Goal: Navigation & Orientation: Find specific page/section

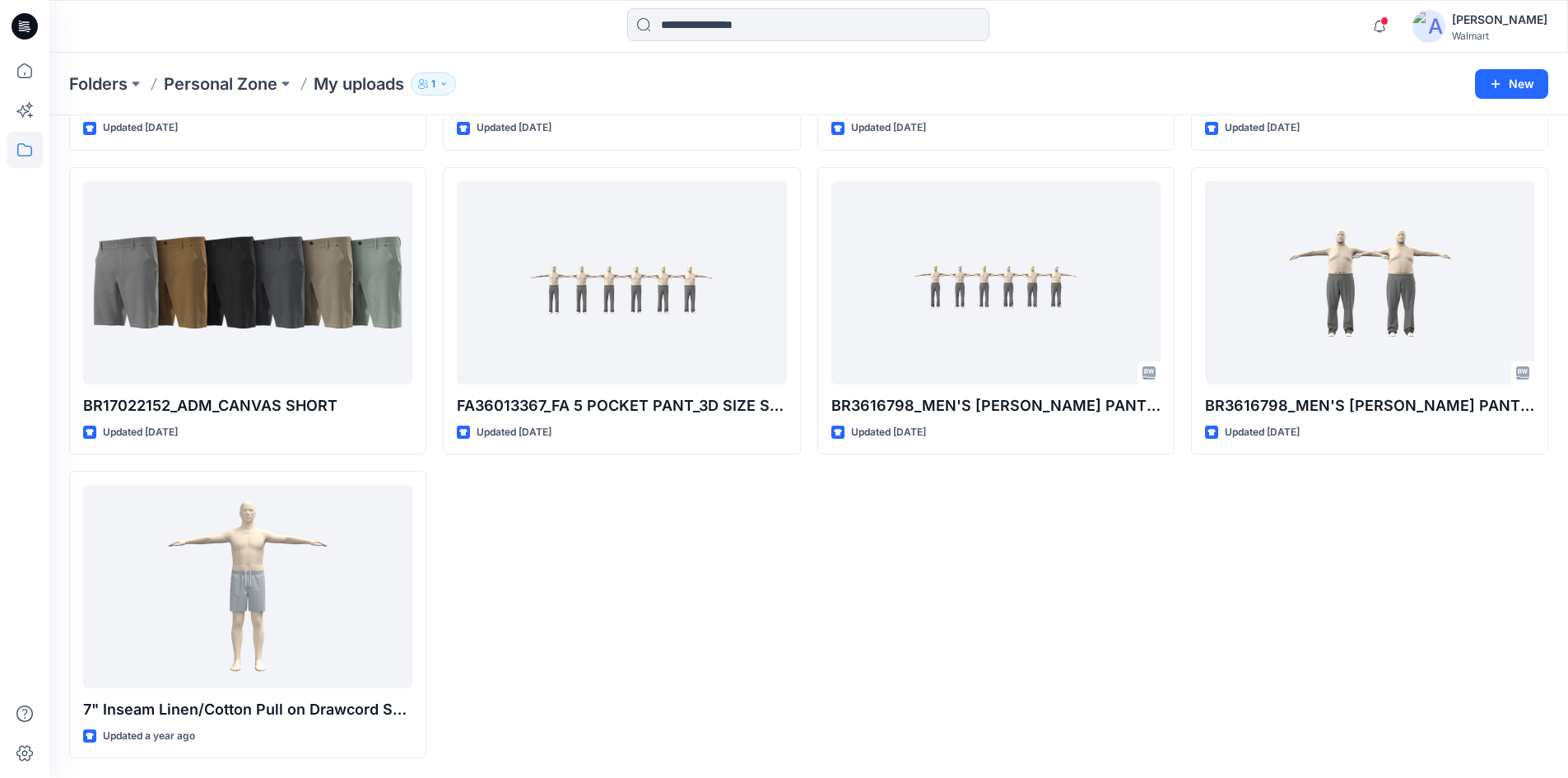
scroll to position [1455, 0]
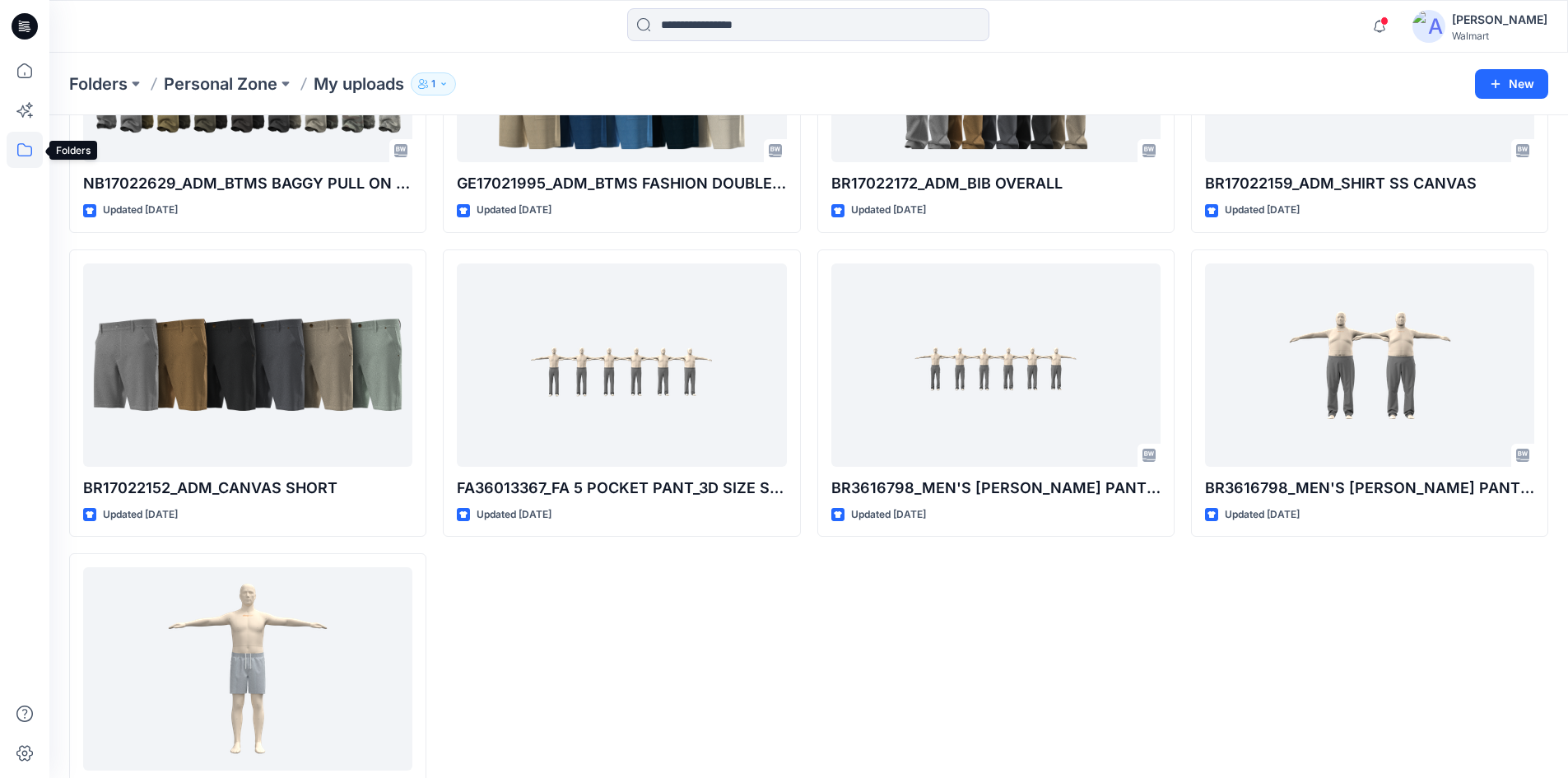
click at [19, 149] on icon at bounding box center [24, 150] width 36 height 36
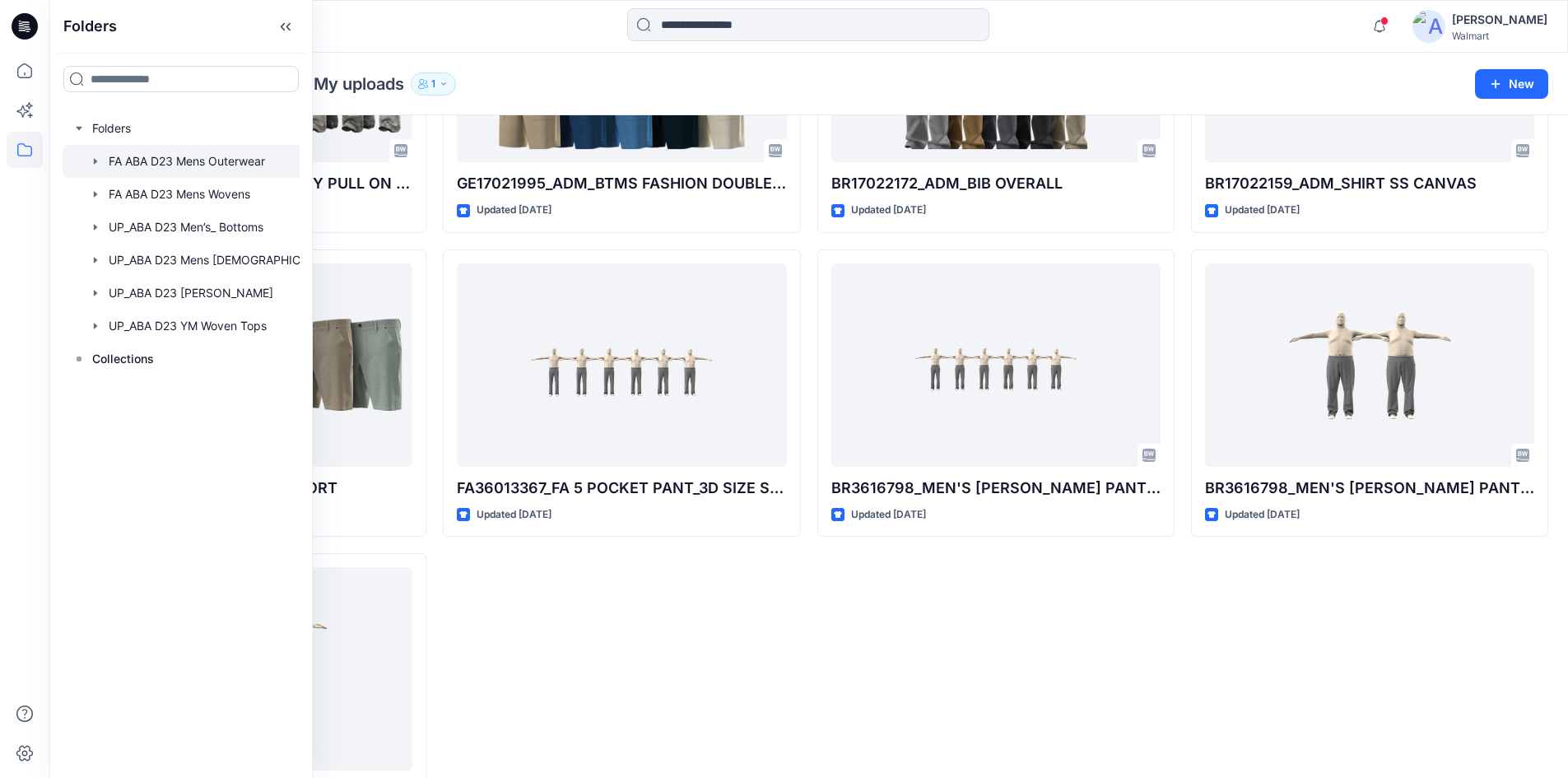
click at [98, 162] on icon "button" at bounding box center [95, 161] width 13 height 13
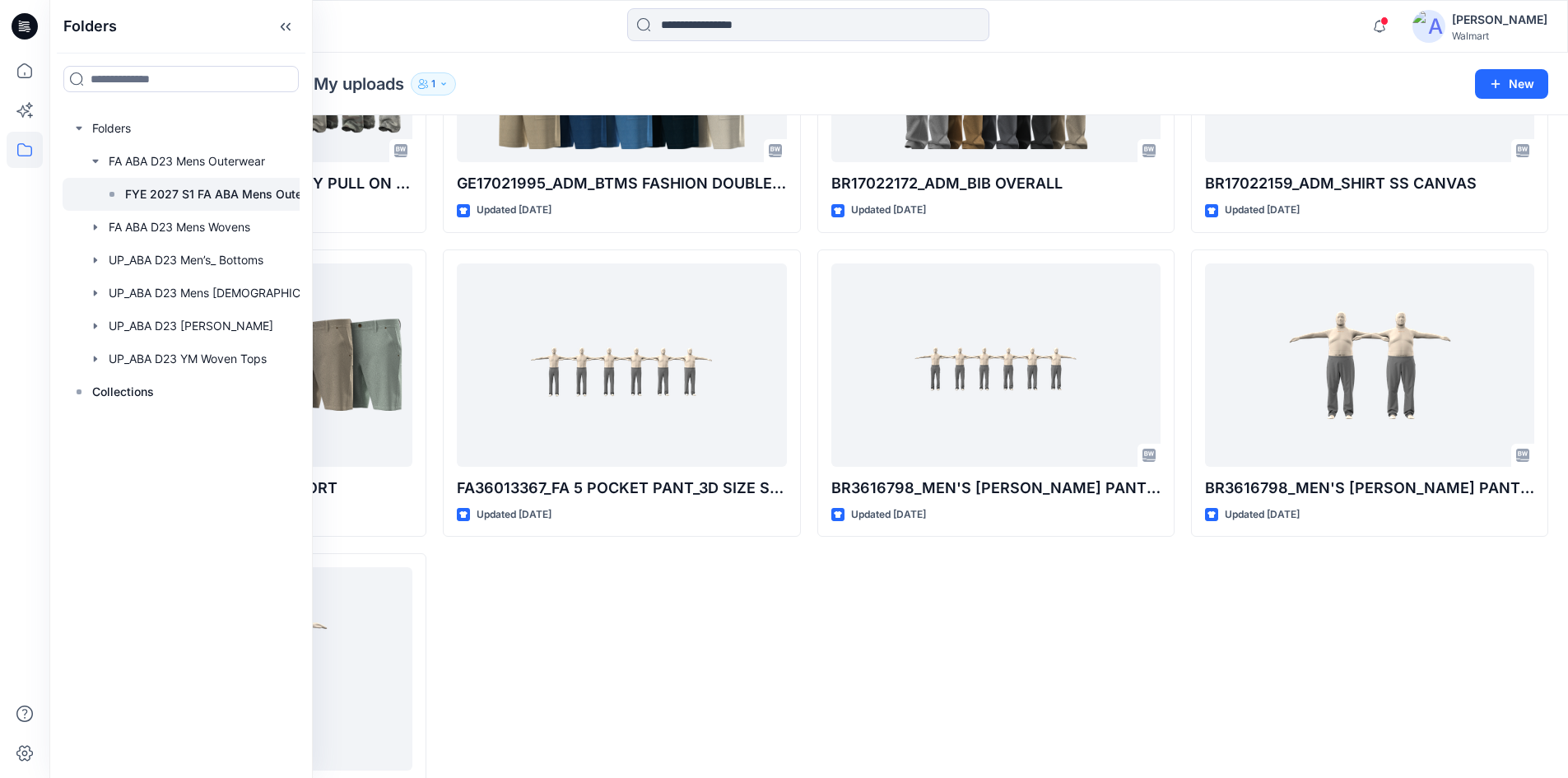
click at [150, 201] on p "FYE 2027 S1 FA ABA Mens Outerwear" at bounding box center [228, 194] width 208 height 20
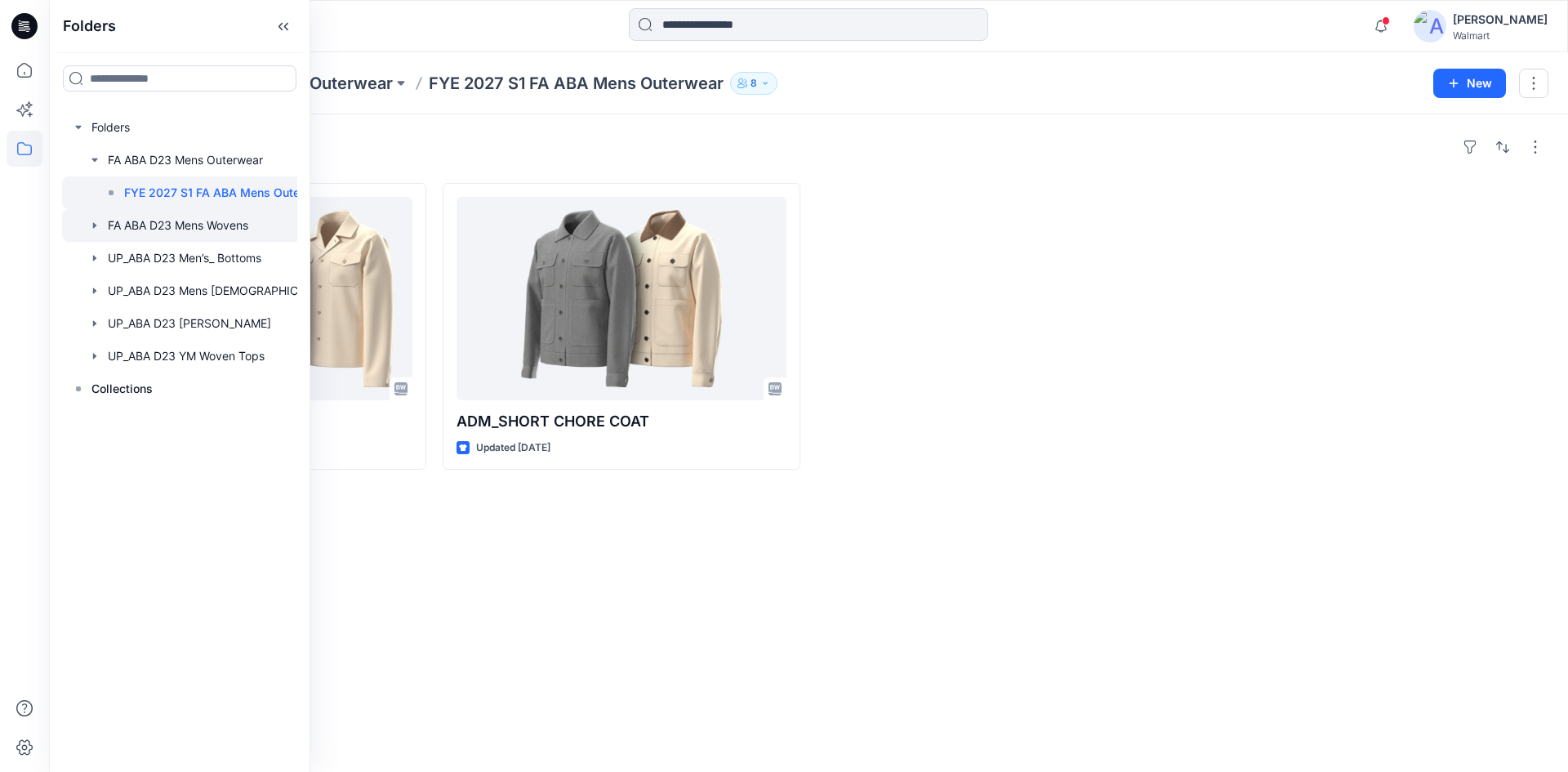
click at [98, 224] on icon "button" at bounding box center [95, 226] width 13 height 13
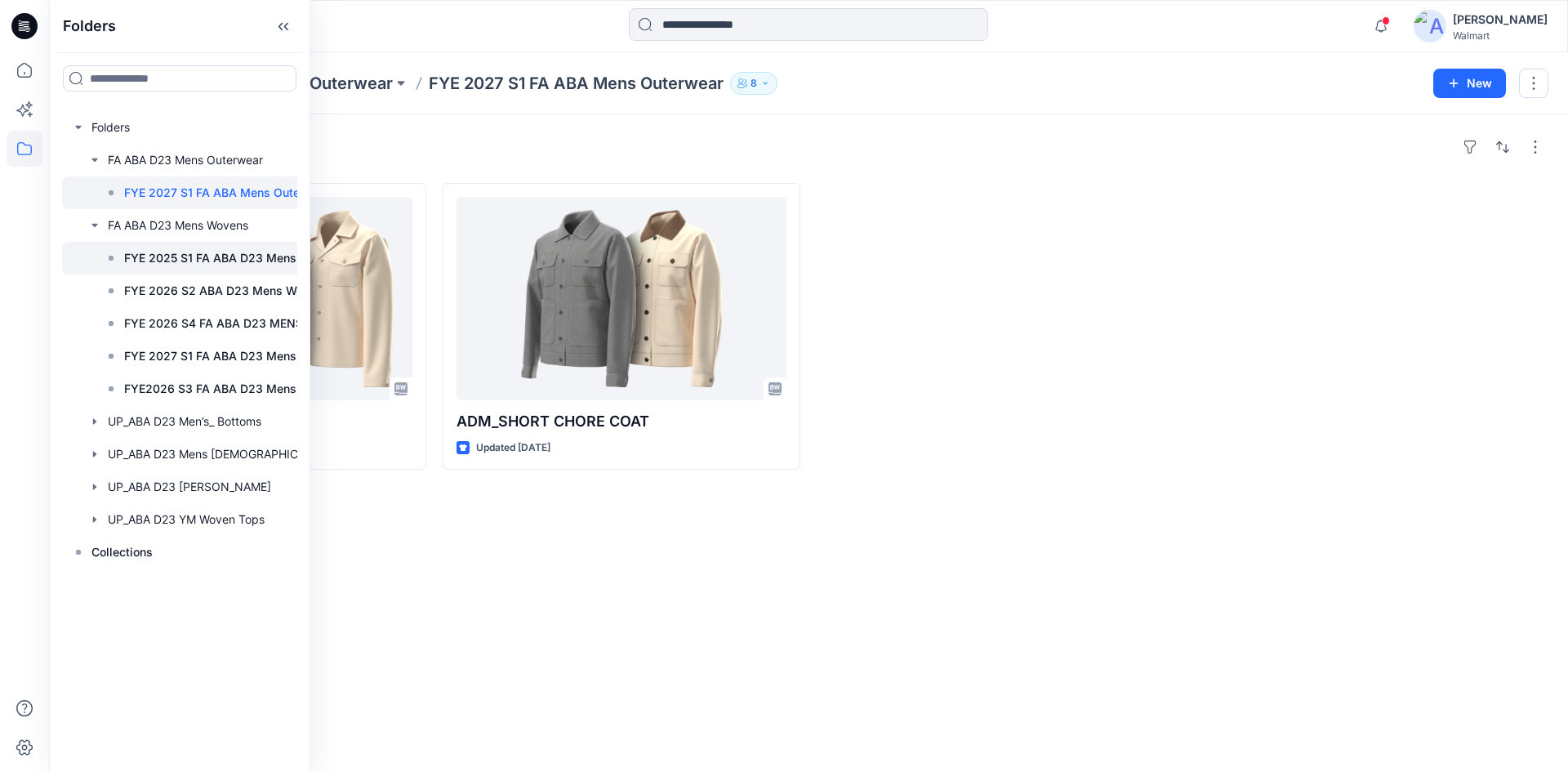
click at [162, 256] on p "FYE 2025 S1 FA ABA D23 Mens Wovens" at bounding box center [233, 259] width 219 height 20
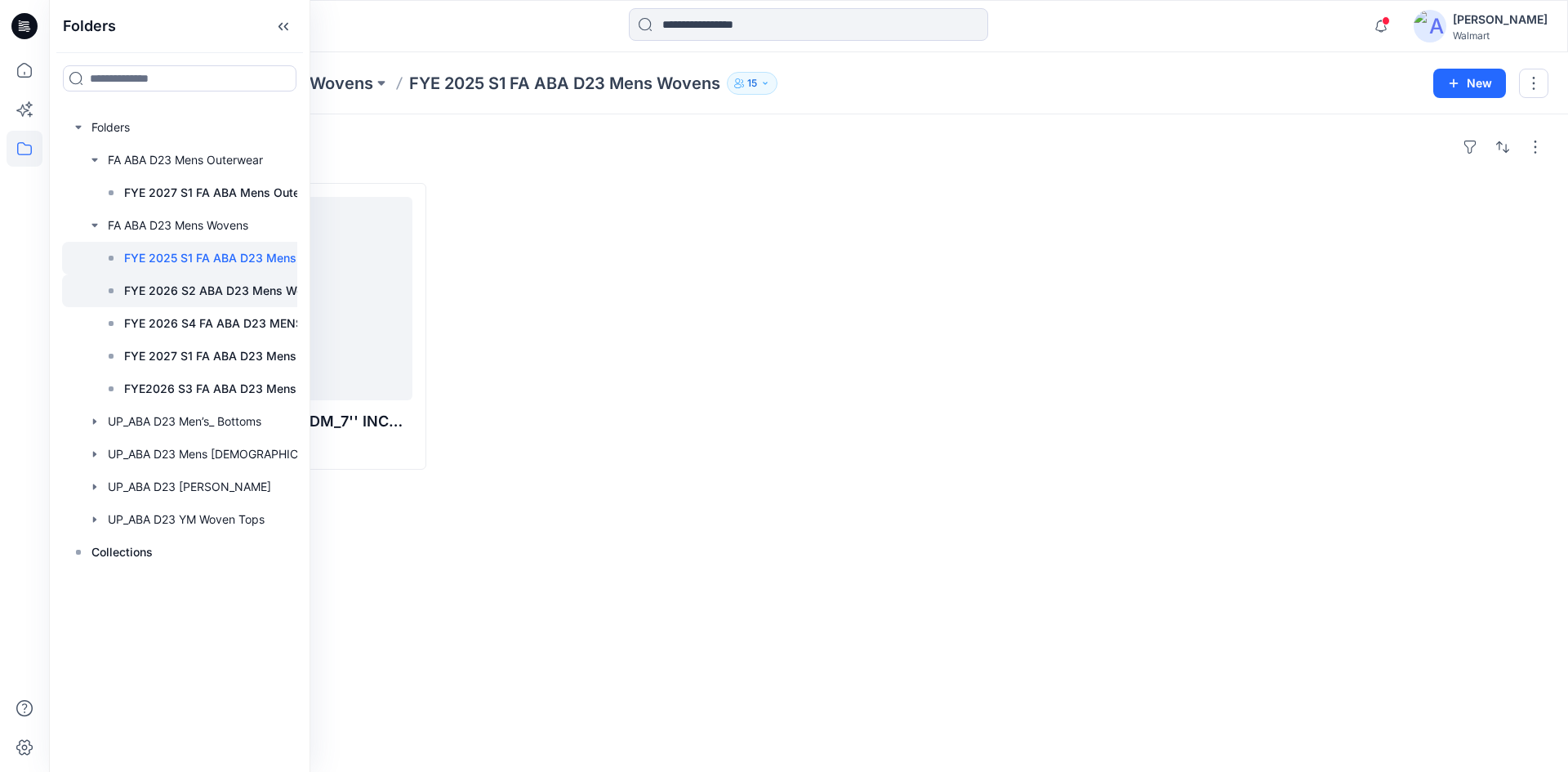
click at [172, 289] on p "FYE 2026 S2 ABA D23 Mens Wovens" at bounding box center [226, 291] width 205 height 20
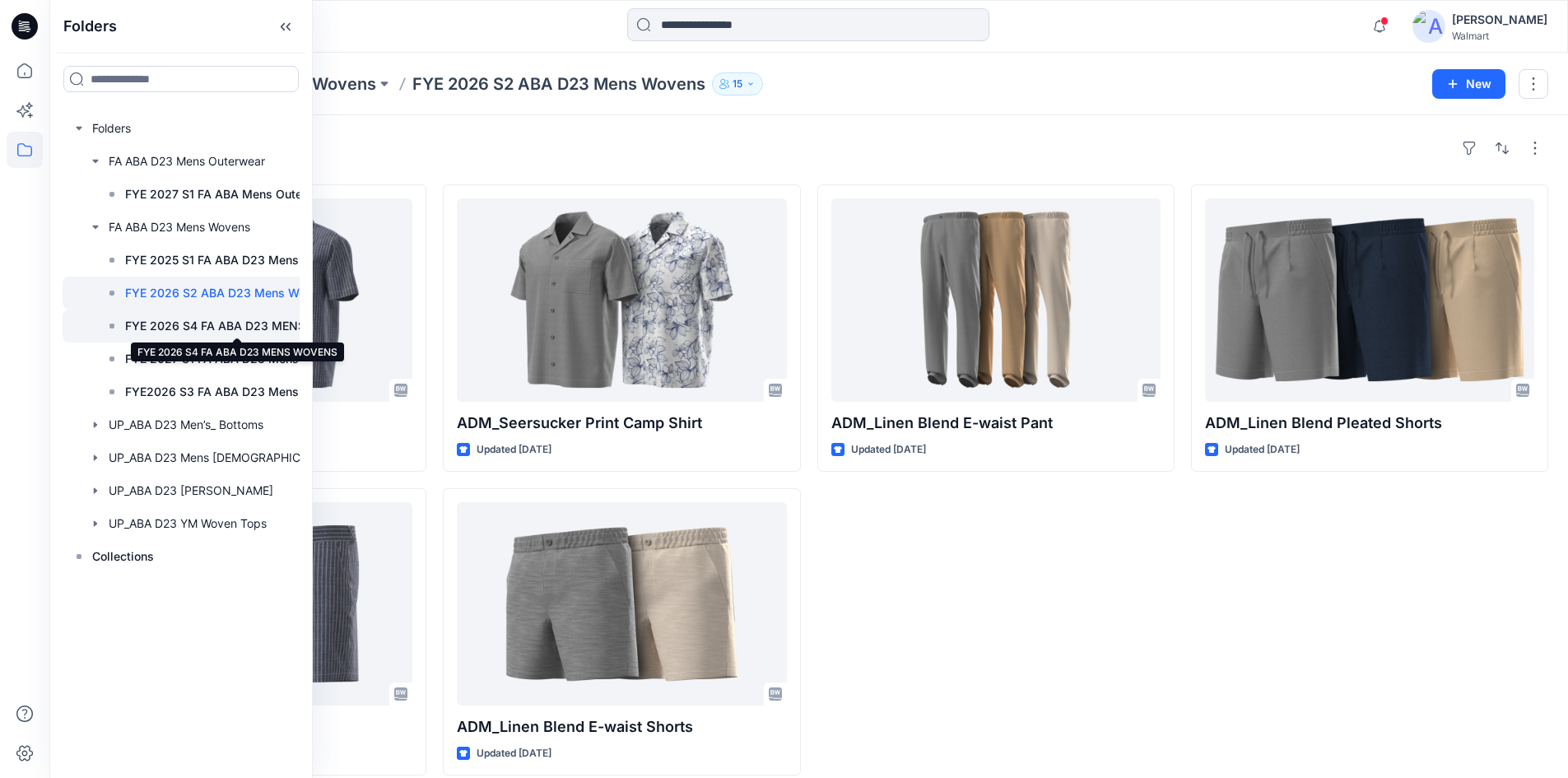
click at [189, 325] on p "FYE 2026 S4 FA ABA D23 MENS WOVENS" at bounding box center [237, 327] width 224 height 20
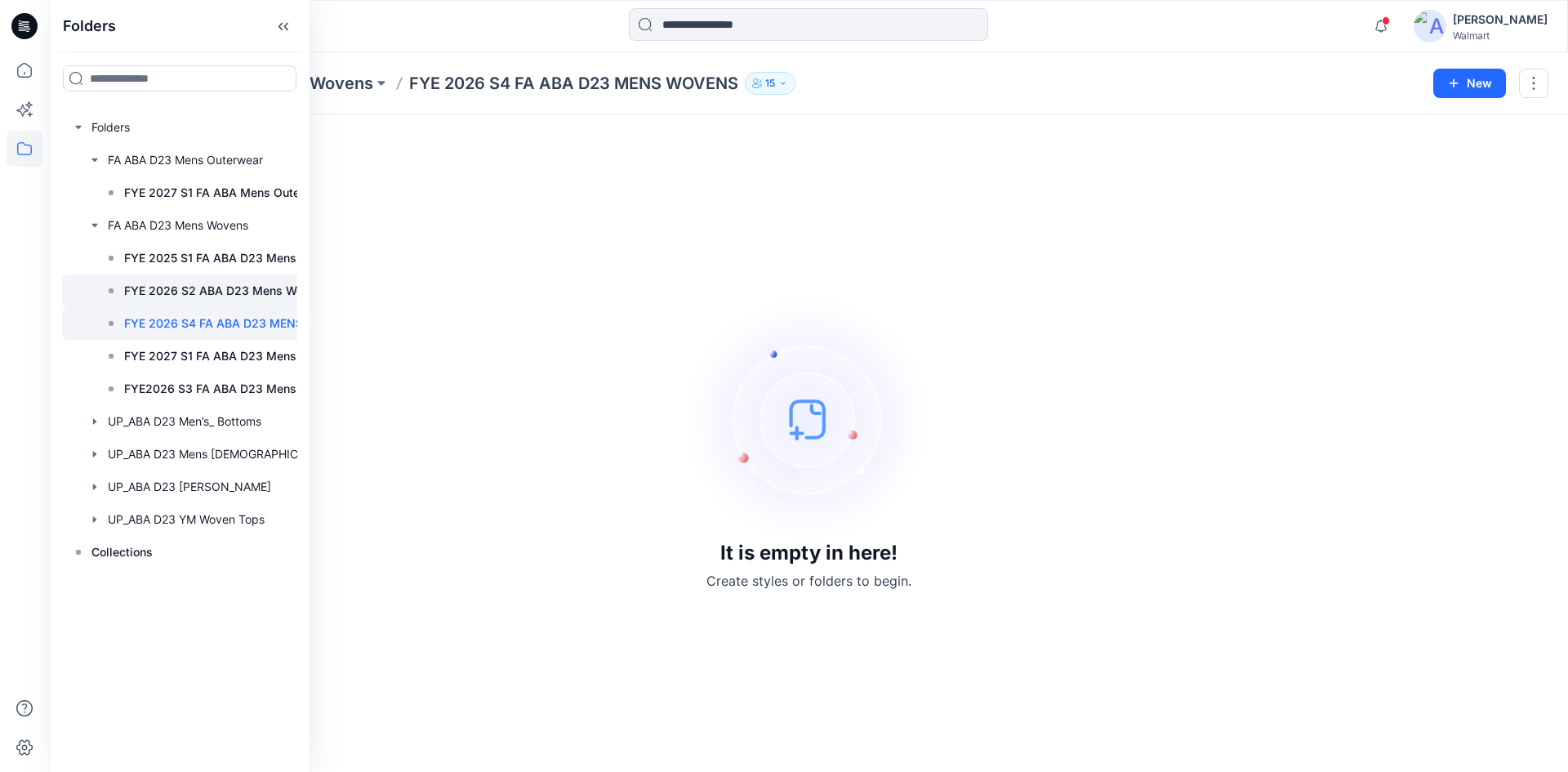
click at [181, 300] on p "FYE 2026 S2 ABA D23 Mens Wovens" at bounding box center [226, 291] width 205 height 20
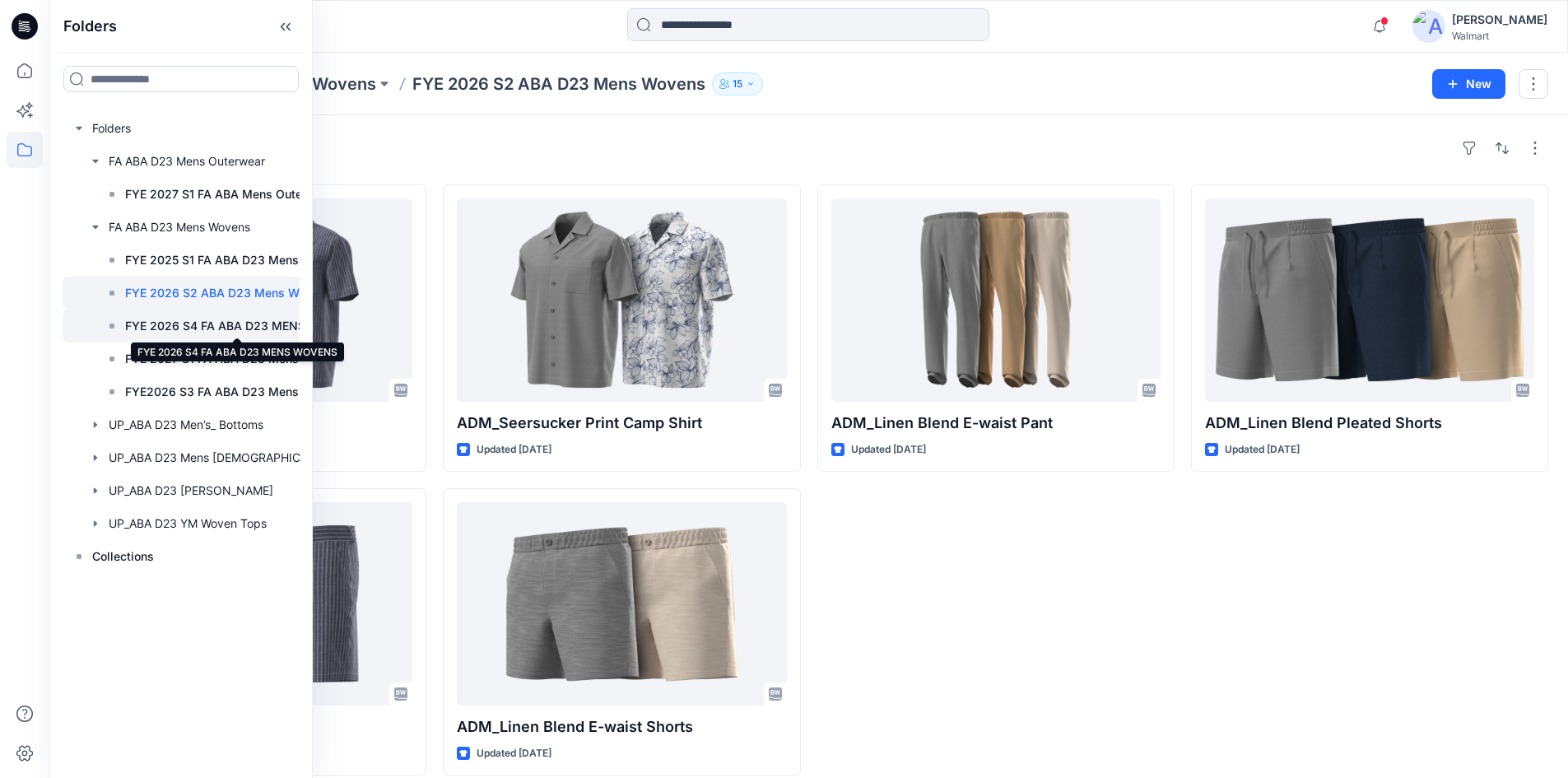
click at [182, 323] on p "FYE 2026 S4 FA ABA D23 MENS WOVENS" at bounding box center [237, 327] width 224 height 20
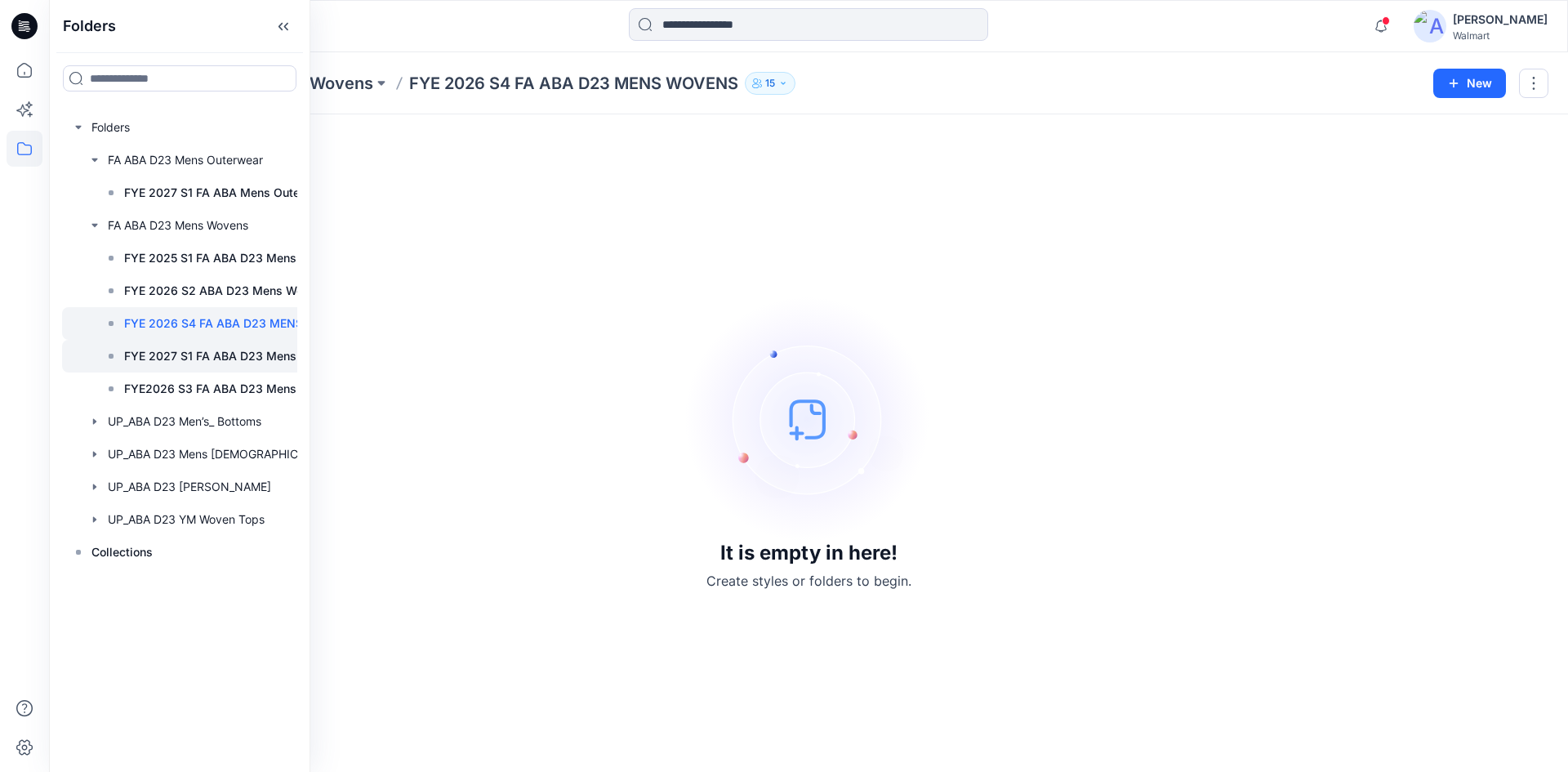
click at [177, 353] on p "FYE 2027 S1 FA ABA D23 Mens Wovens" at bounding box center [233, 357] width 219 height 20
click at [174, 386] on p "FYE2026 S3 FA ABA D23 Mens Wovens" at bounding box center [233, 389] width 219 height 20
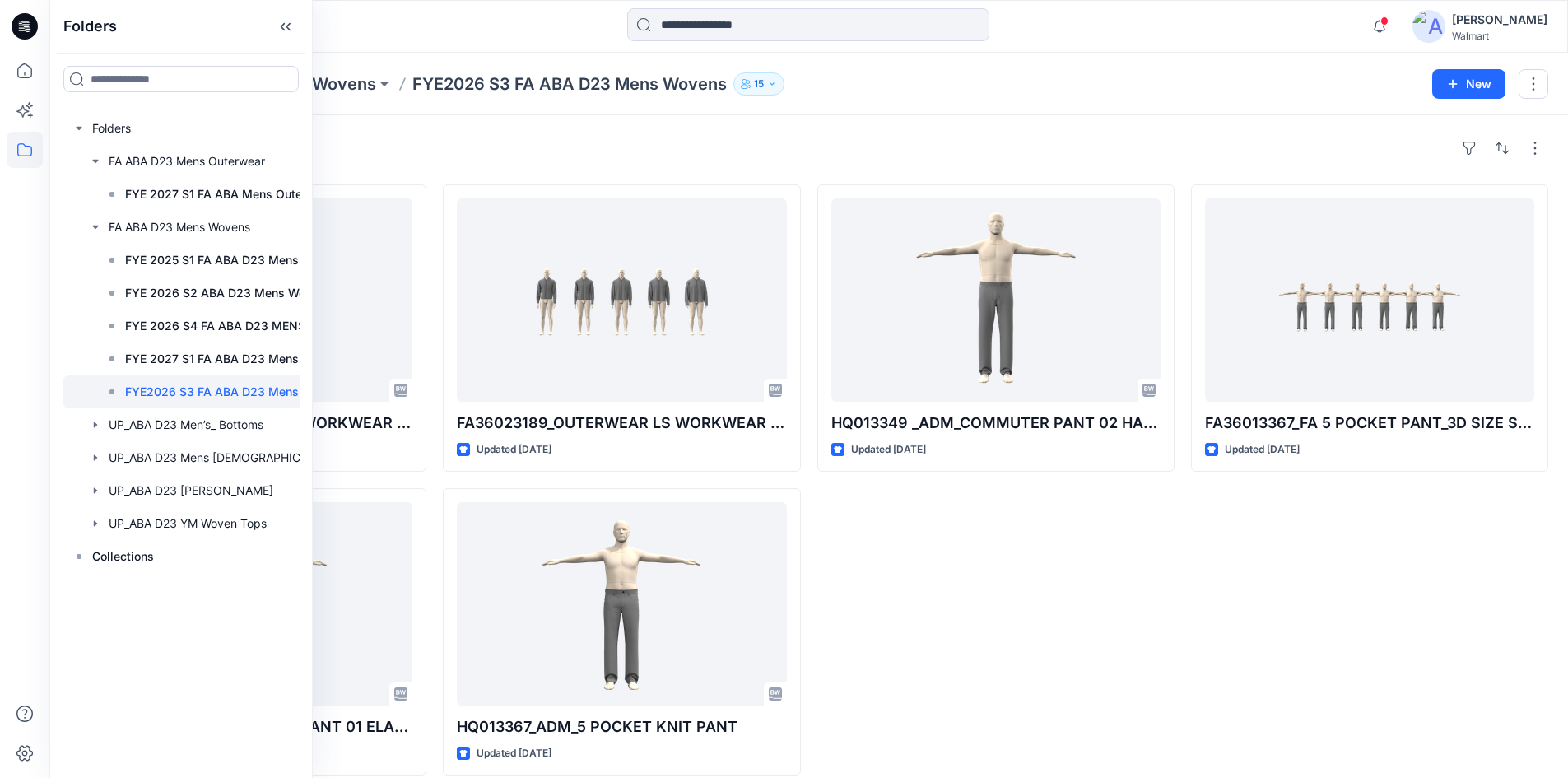
click at [850, 586] on div "HQ013349 _ADM_COMMUTER PANT 02 HALF ELASTIC WB Updated [DATE]" at bounding box center [996, 480] width 358 height 591
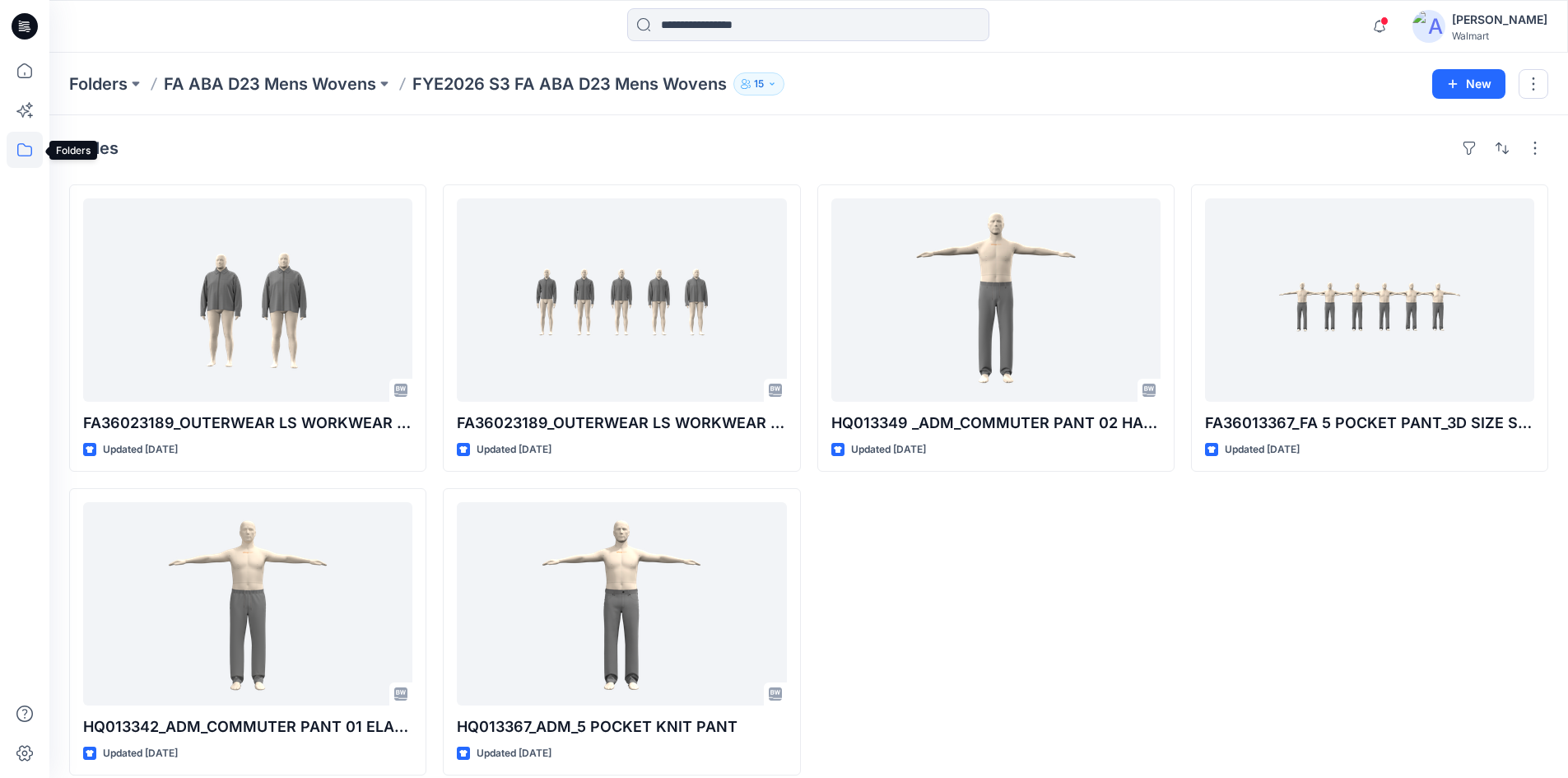
click at [20, 157] on icon at bounding box center [24, 150] width 36 height 36
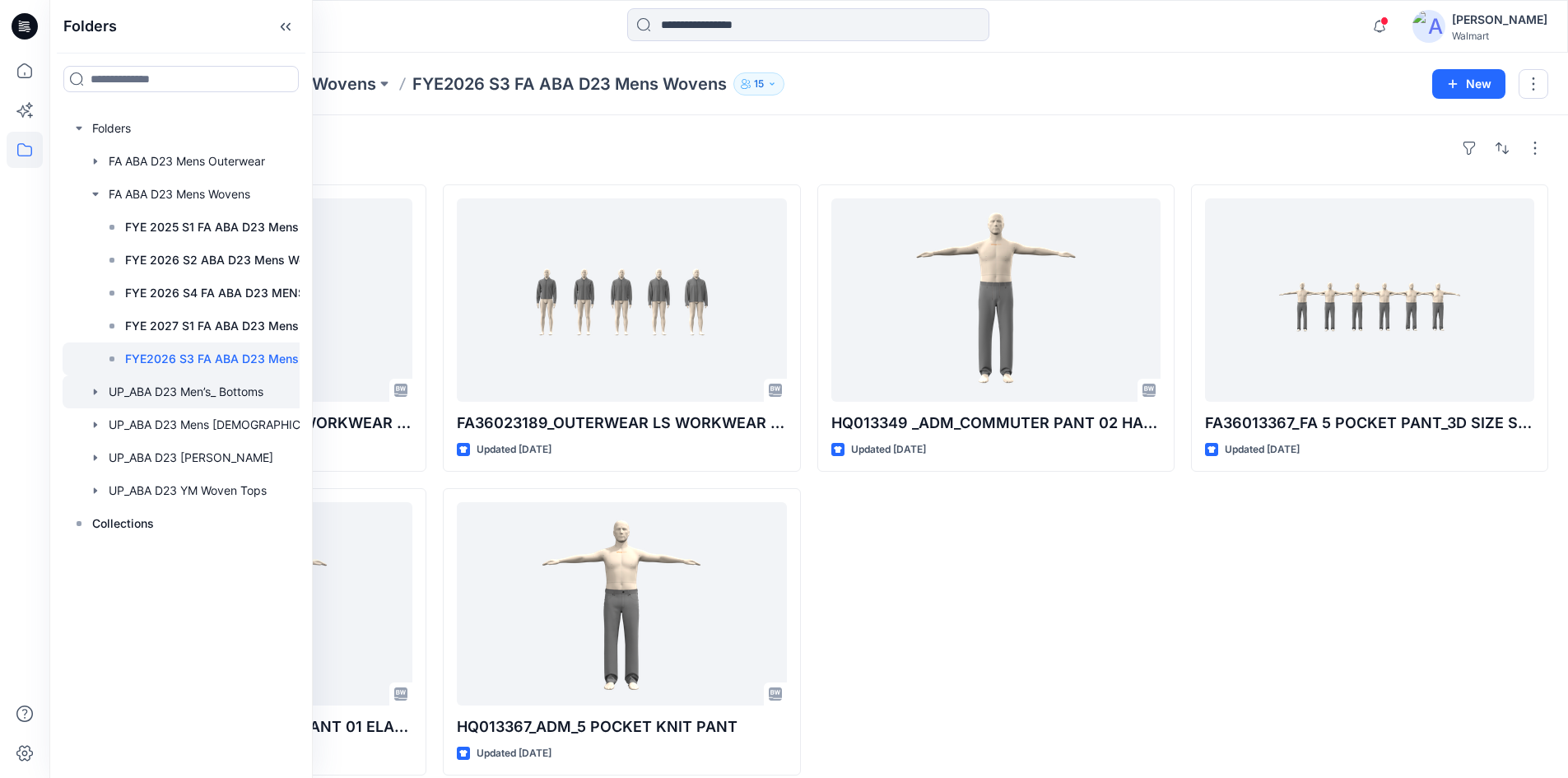
click at [96, 390] on icon "button" at bounding box center [95, 392] width 13 height 13
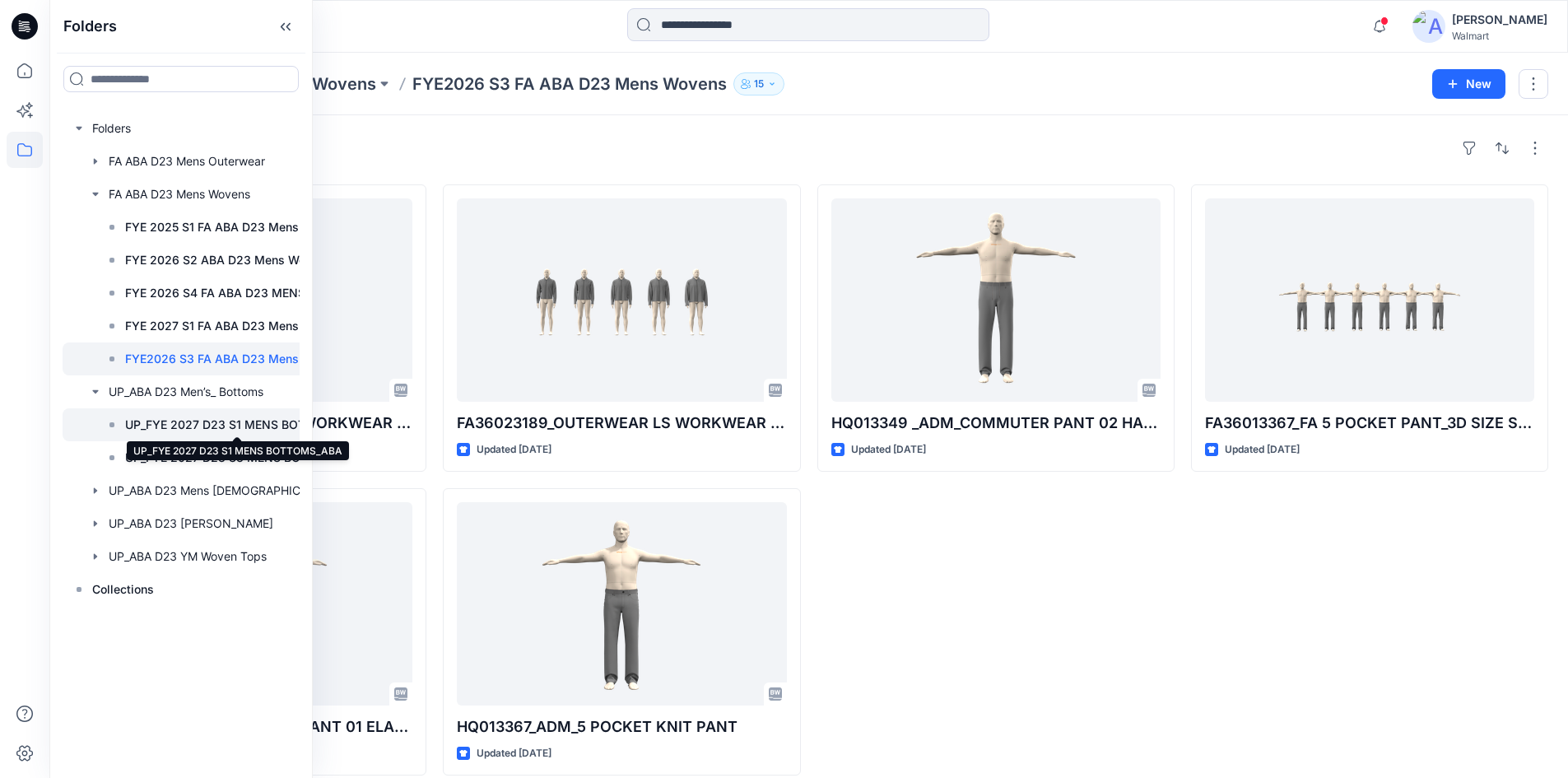
click at [137, 419] on p "UP_FYE 2027 D23 S1 MENS BOTTOMS_ABA" at bounding box center [237, 425] width 224 height 20
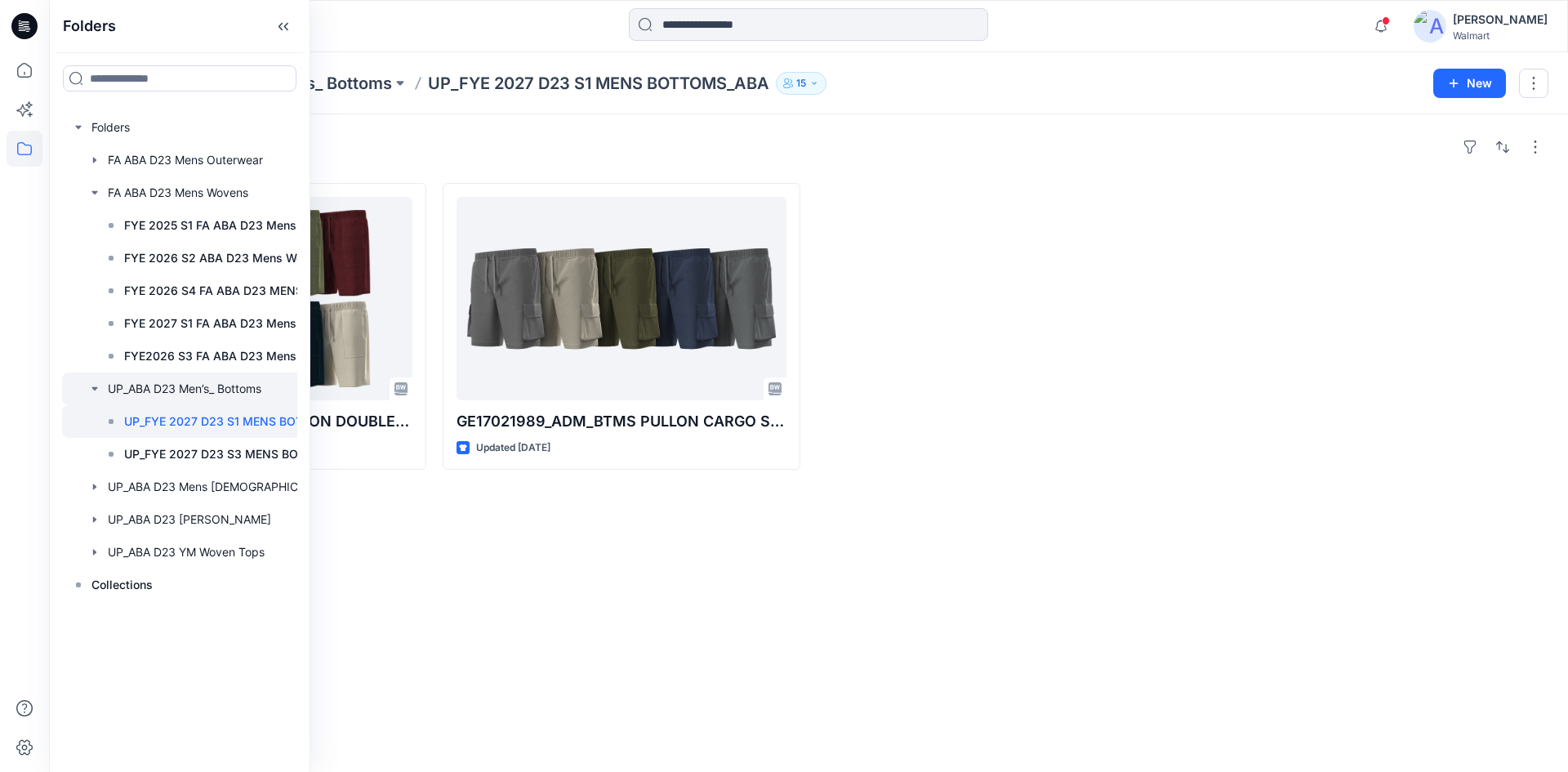
click at [98, 390] on icon "button" at bounding box center [95, 389] width 13 height 13
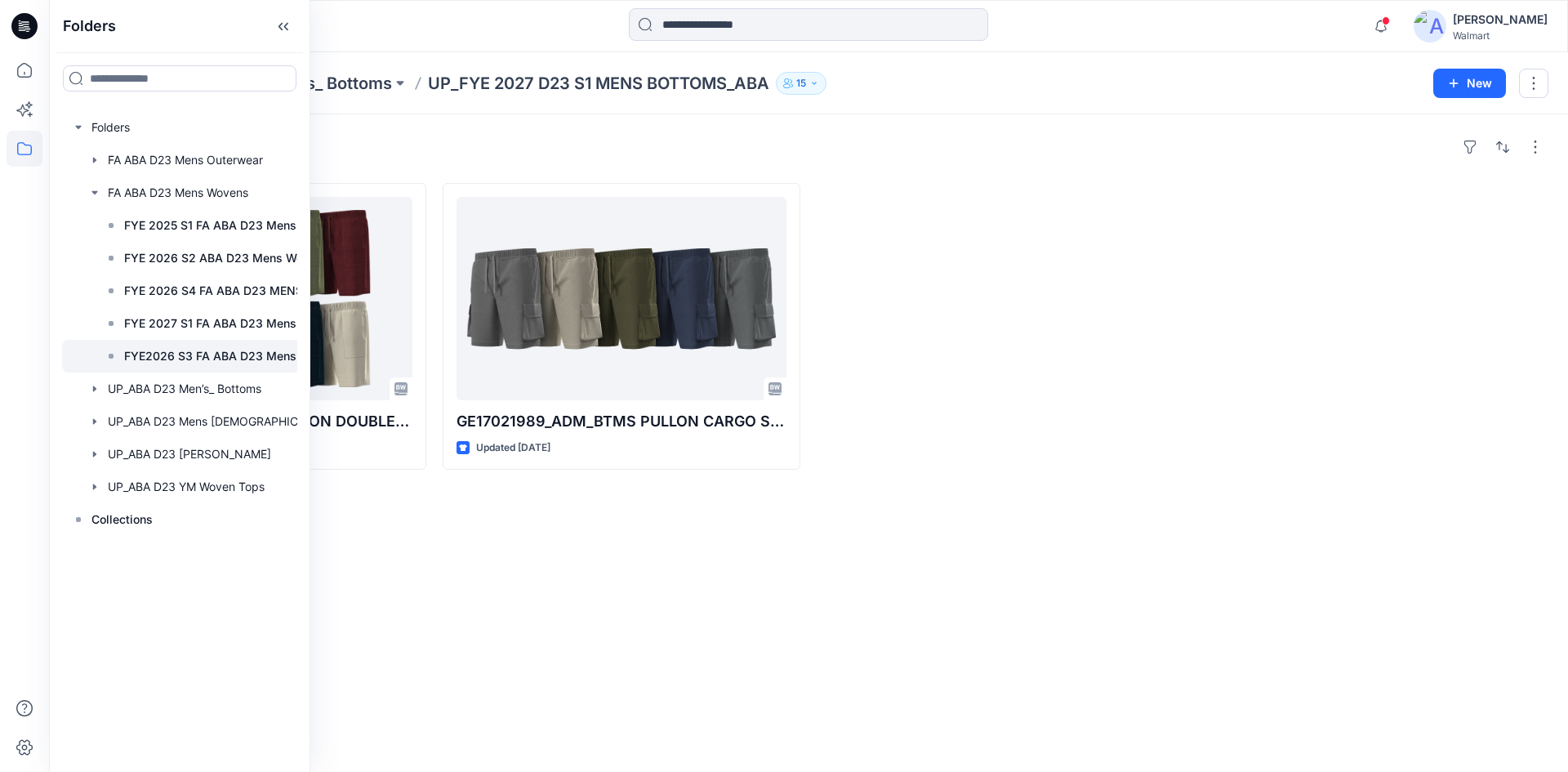
click at [178, 355] on p "FYE2026 S3 FA ABA D23 Mens Wovens" at bounding box center [233, 357] width 219 height 20
